Goal: Book appointment/travel/reservation

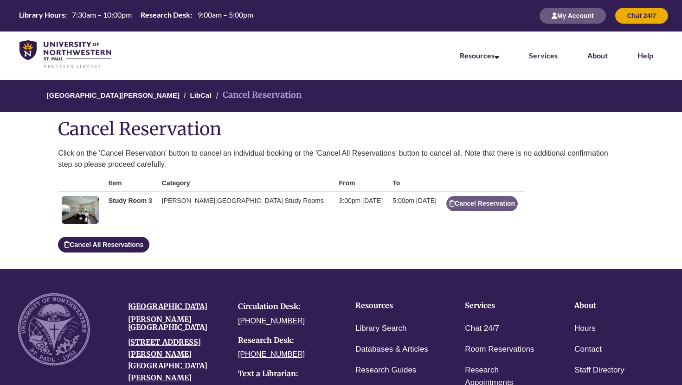
click at [120, 198] on strong "Study Room 3" at bounding box center [131, 200] width 44 height 7
click at [121, 202] on strong "Study Room 3" at bounding box center [131, 200] width 44 height 7
click at [122, 180] on th "Item" at bounding box center [131, 183] width 53 height 17
click at [60, 47] on img at bounding box center [64, 54] width 91 height 29
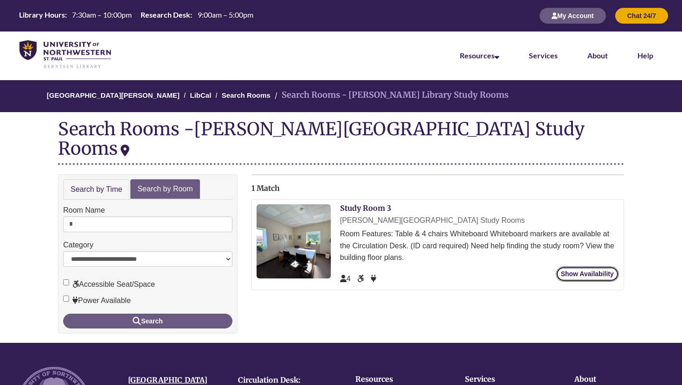
click at [576, 267] on link "Show Availability" at bounding box center [587, 274] width 63 height 15
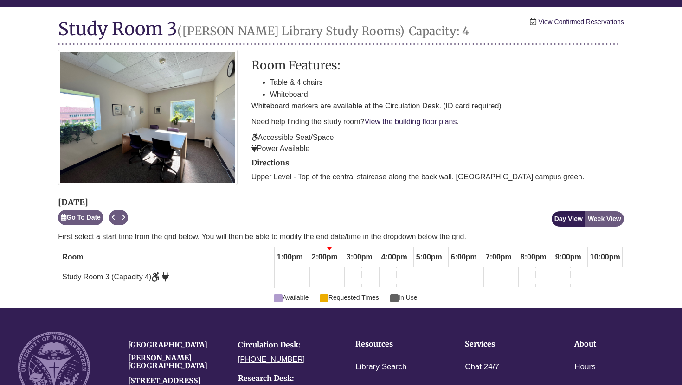
scroll to position [0, 453]
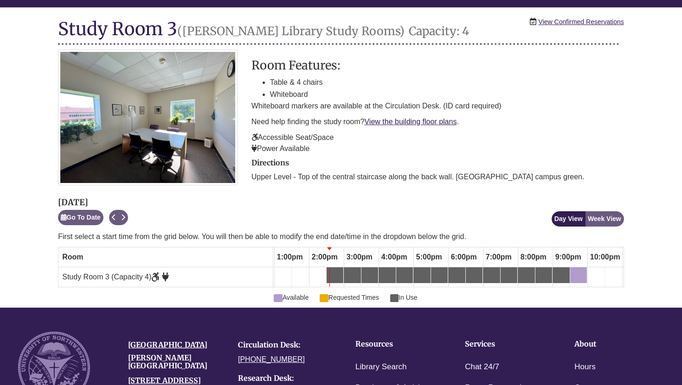
click at [340, 278] on div "2:30pm Tuesday, October 7, 2025 - Study Room 3 - In Use" at bounding box center [335, 275] width 15 height 10
click at [347, 277] on div "3:00pm Tuesday, October 7, 2025 - Study Room 3 - In Use" at bounding box center [347, 275] width 4 height 10
click at [360, 278] on link "3:00pm Tuesday, October 7, 2025 - Study Room 3 - In Use" at bounding box center [352, 276] width 17 height 16
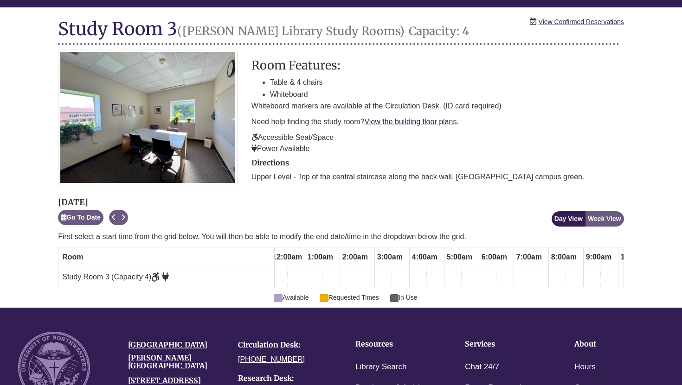
scroll to position [0, 0]
